Goal: Check status: Check status

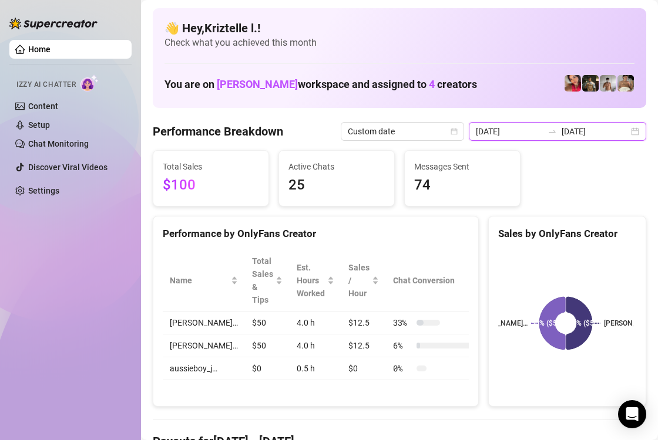
click at [494, 125] on input "[DATE]" at bounding box center [509, 131] width 67 height 13
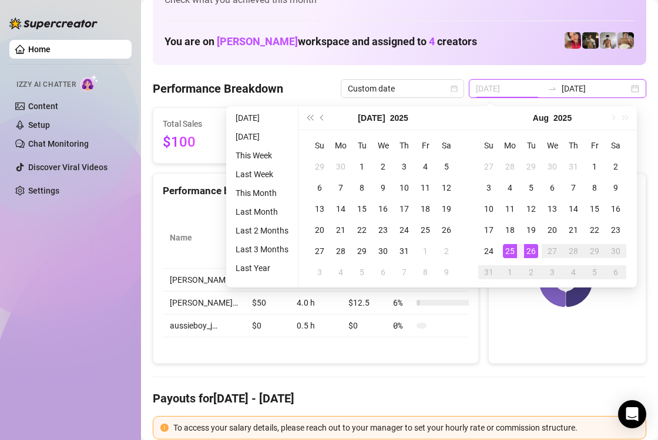
type input "[DATE]"
click at [513, 252] on div "25" at bounding box center [510, 251] width 14 height 14
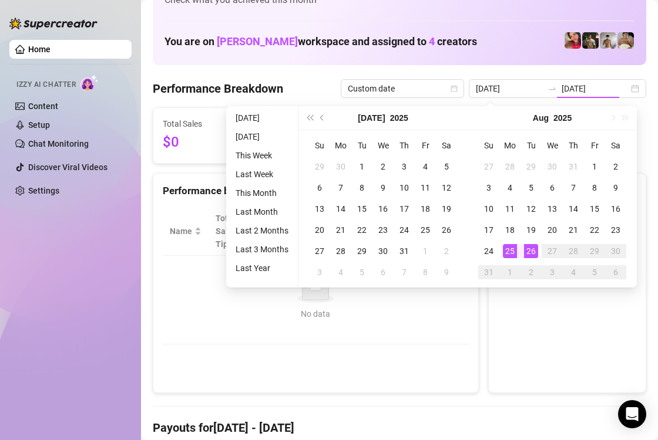
type input "[DATE]"
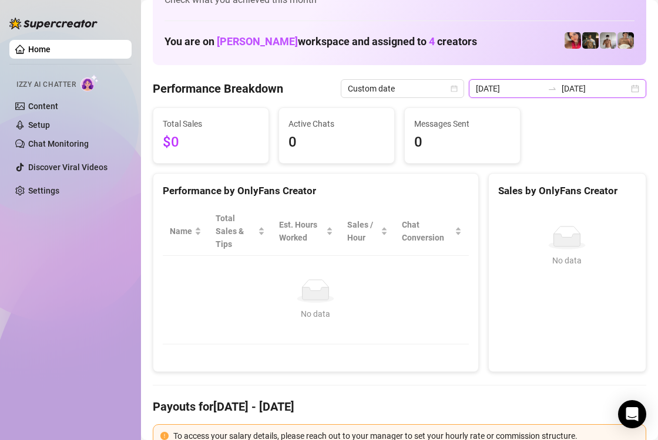
click at [520, 83] on input "[DATE]" at bounding box center [509, 88] width 67 height 13
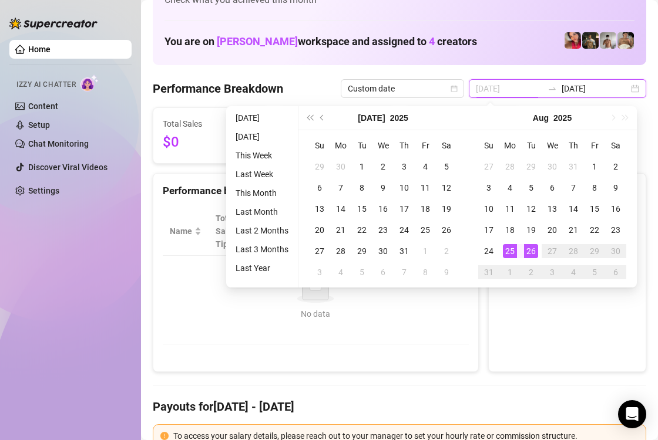
type input "[DATE]"
click at [531, 254] on div "26" at bounding box center [531, 251] width 14 height 14
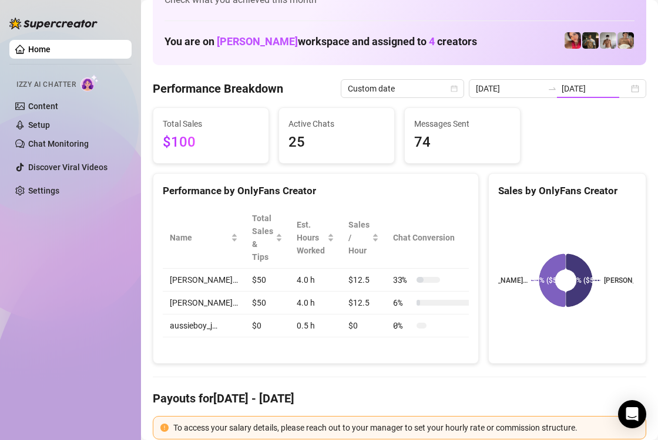
type input "[DATE]"
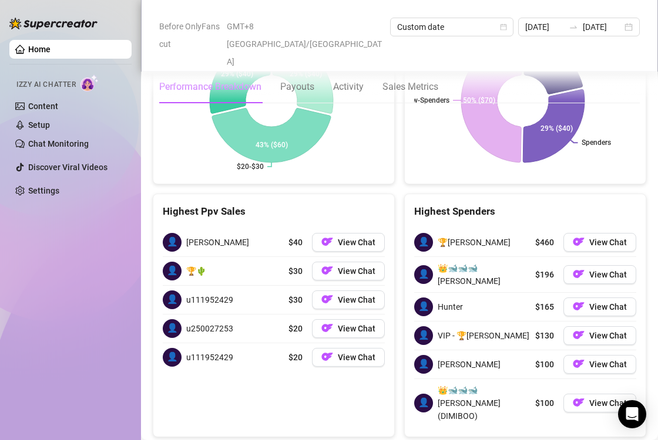
scroll to position [2099, 0]
click at [382, 194] on div "Highest Ppv Sales" at bounding box center [273, 206] width 241 height 25
